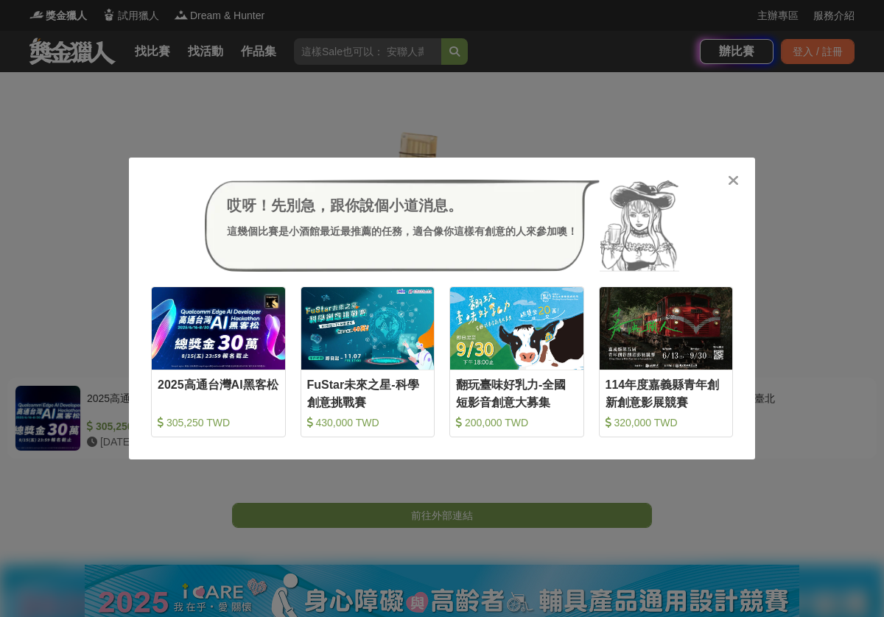
click at [735, 186] on div at bounding box center [733, 179] width 15 height 15
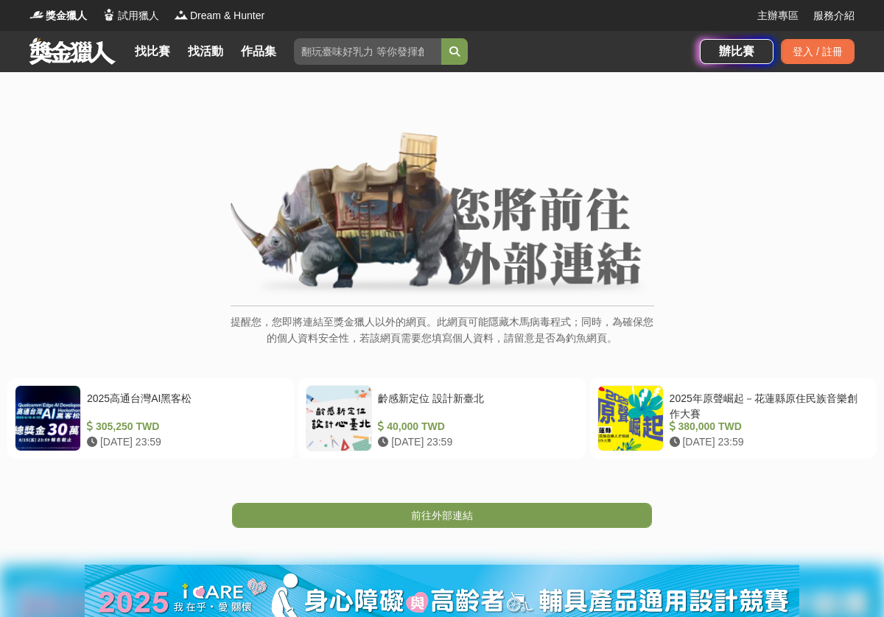
click at [730, 188] on div "提醒您，您即將連結至獎金獵人以外的網頁。此網頁可能隱藏木馬病毒程式；同時，為確保您的個人資料安全性，若該網頁需要您填寫個人資料，請留意是否為釣魚網頁。" at bounding box center [441, 247] width 825 height 230
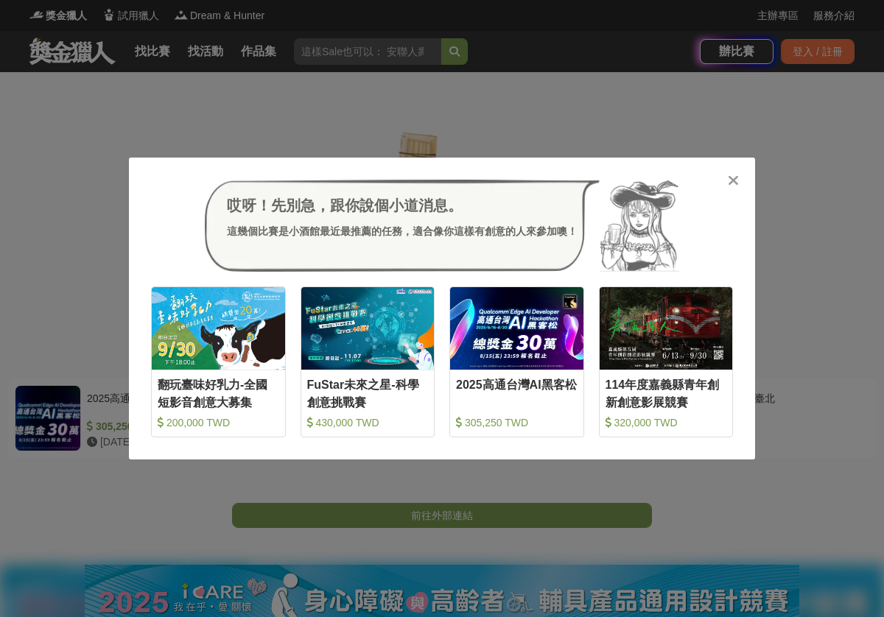
click at [737, 176] on div at bounding box center [733, 179] width 15 height 15
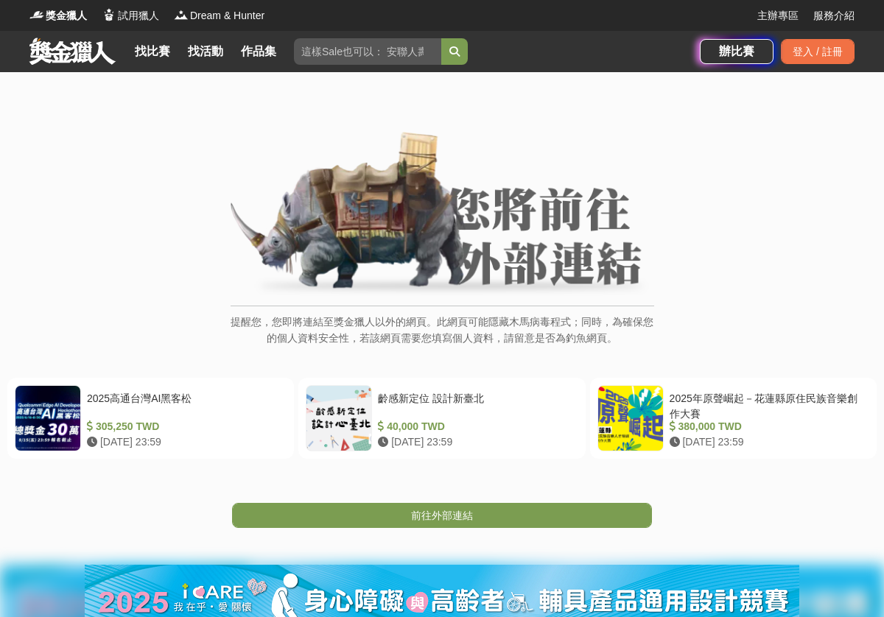
click at [745, 186] on div "提醒您，您即將連結至獎金獵人以外的網頁。此網頁可能隱藏木馬病毒程式；同時，為確保您的個人資料安全性，若該網頁需要您填寫個人資料，請留意是否為釣魚網頁。" at bounding box center [441, 247] width 825 height 230
click at [53, 55] on link at bounding box center [72, 51] width 89 height 28
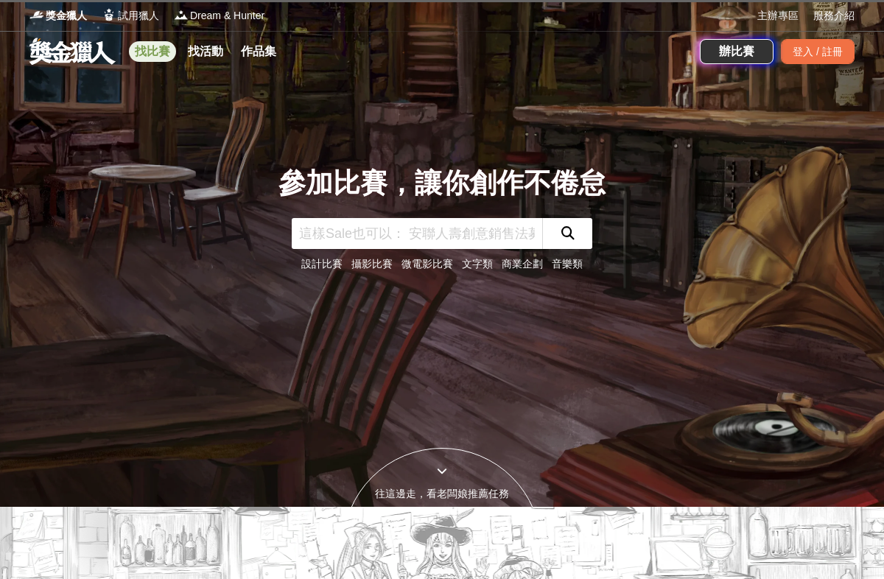
click at [161, 51] on link "找比賽" at bounding box center [152, 51] width 47 height 21
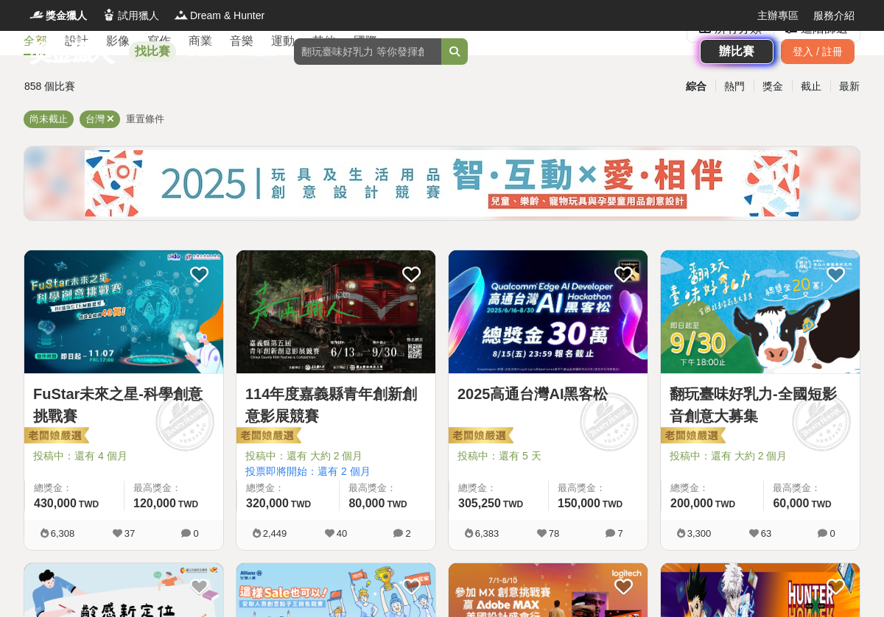
click at [572, 95] on div "綜合 熱門 獎金 截止 最新" at bounding box center [586, 87] width 565 height 26
click at [153, 52] on link "找比賽" at bounding box center [152, 51] width 47 height 21
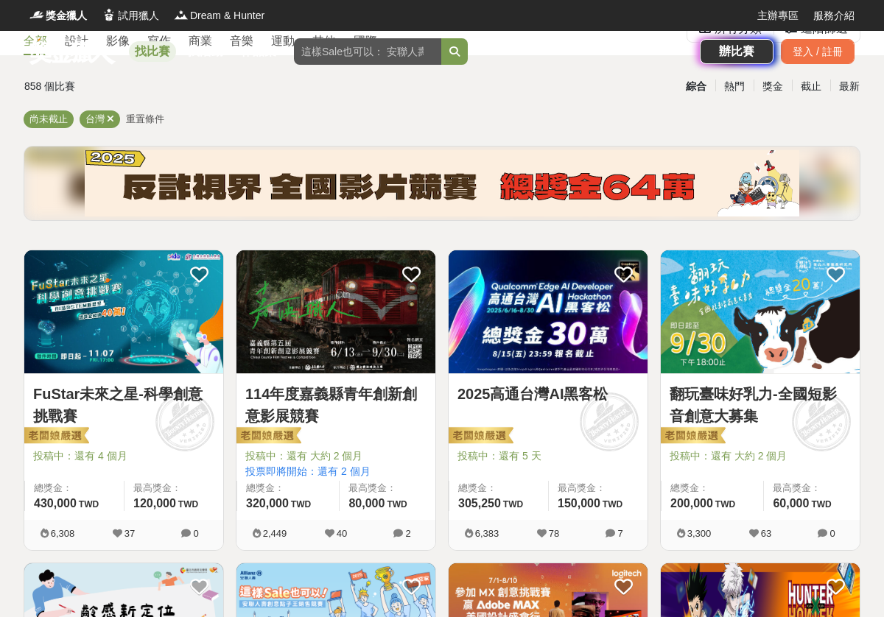
drag, startPoint x: 271, startPoint y: 118, endPoint x: 261, endPoint y: 125, distance: 12.3
click at [271, 117] on div "尚未截止 台灣 重置條件" at bounding box center [442, 123] width 837 height 24
